Goal: Task Accomplishment & Management: Manage account settings

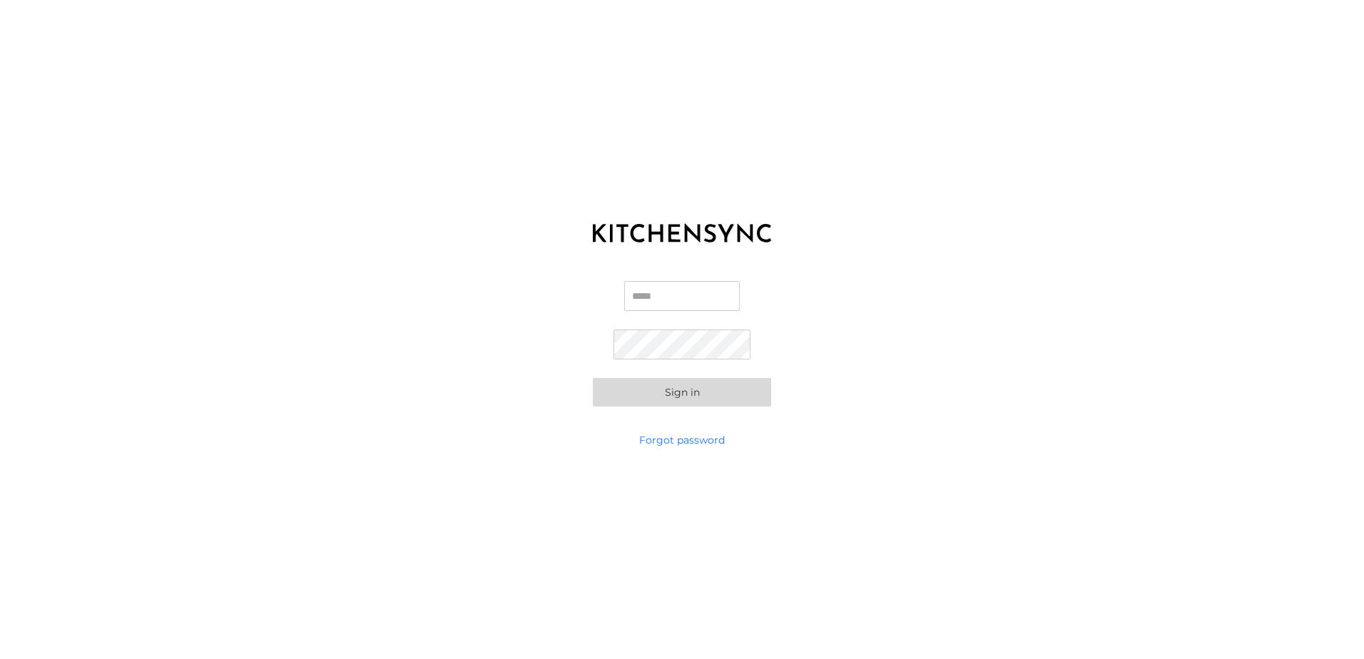
click at [688, 491] on div "KITCHEN SYNC LOGIN Email Password Sign in Forgot password" at bounding box center [682, 329] width 1364 height 659
